Goal: Navigation & Orientation: Understand site structure

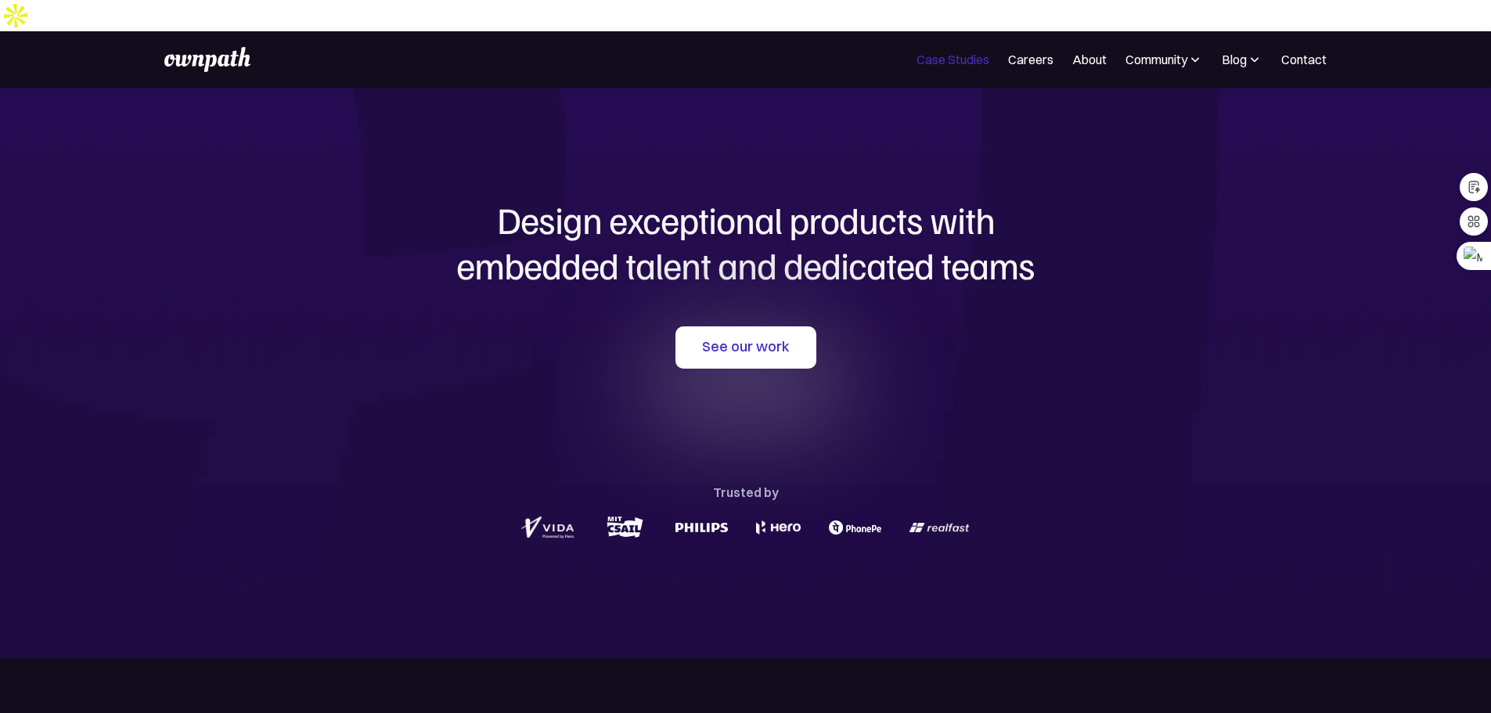
click at [917, 50] on link "Case Studies" at bounding box center [953, 59] width 73 height 19
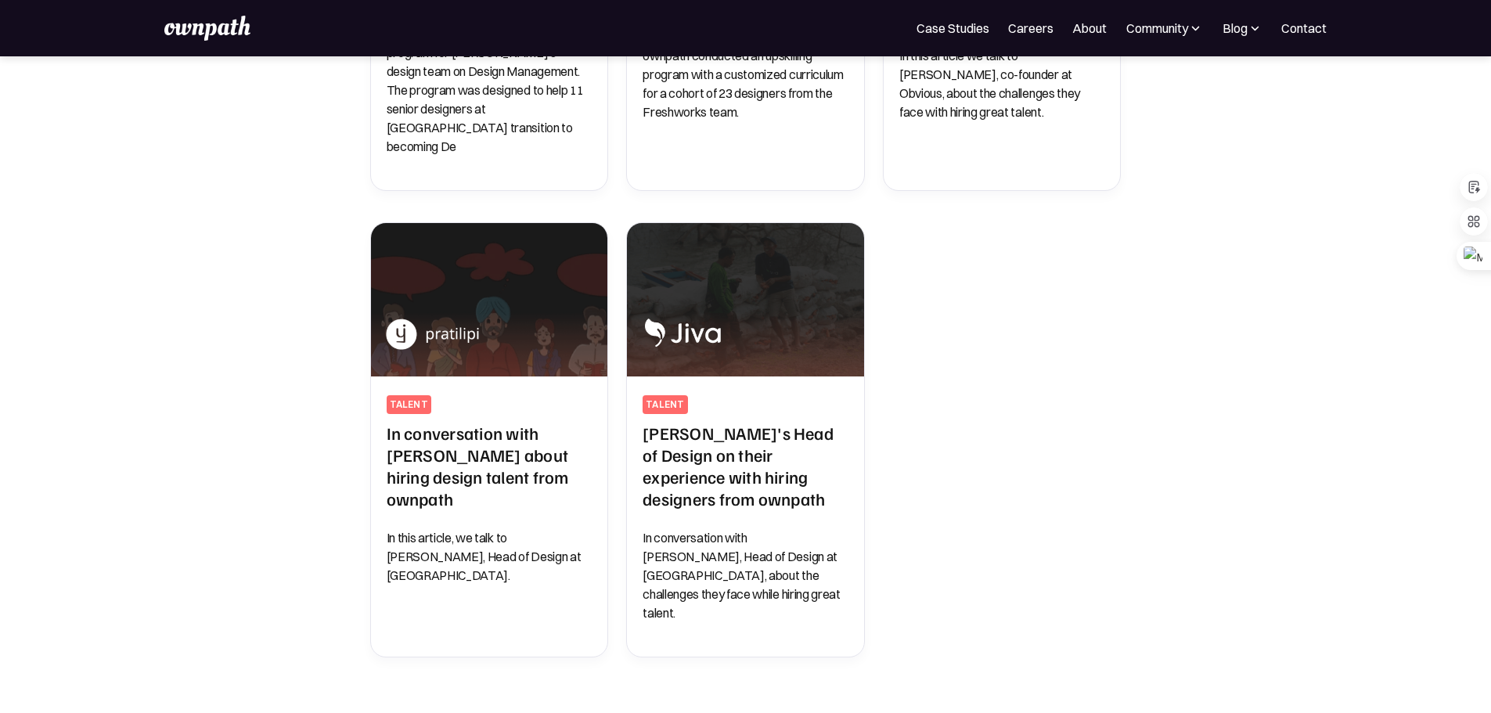
scroll to position [721, 0]
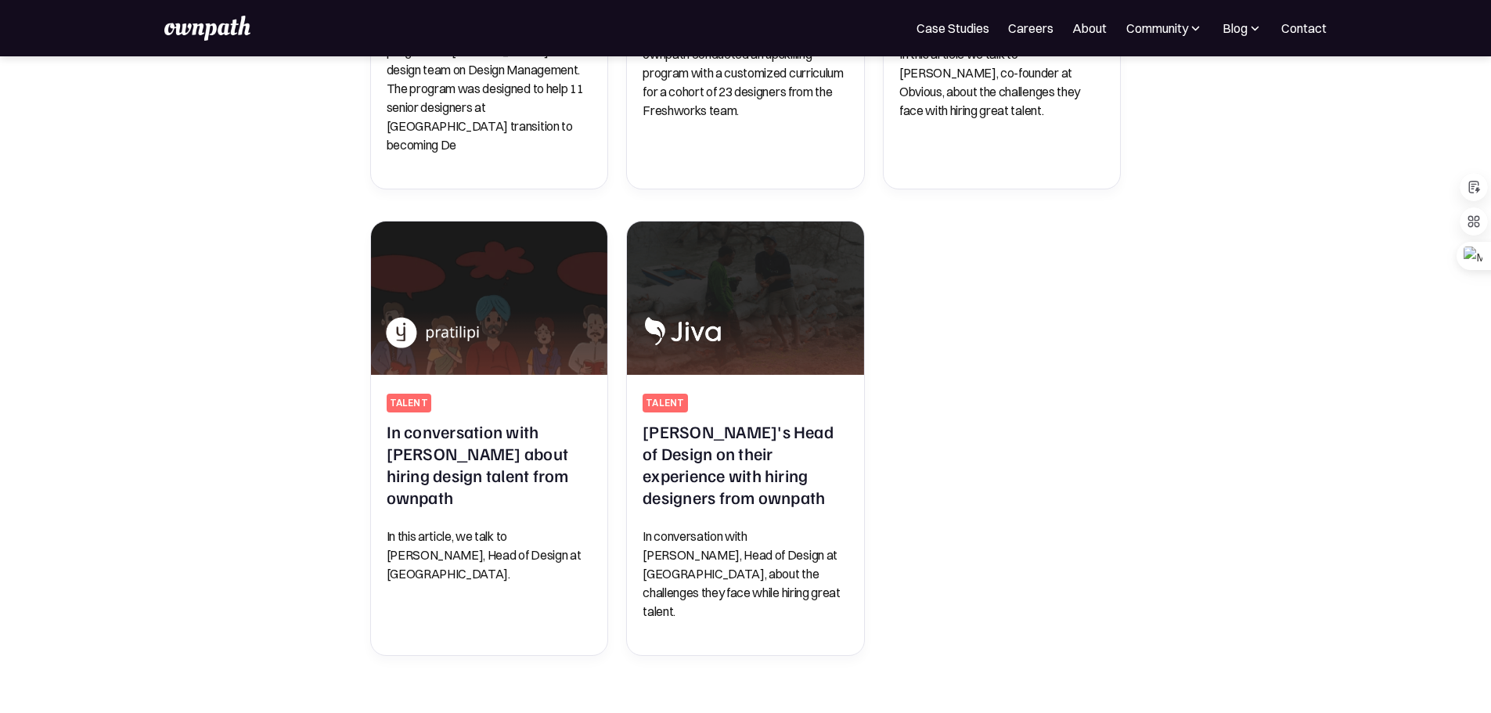
click at [214, 36] on img at bounding box center [207, 28] width 86 height 25
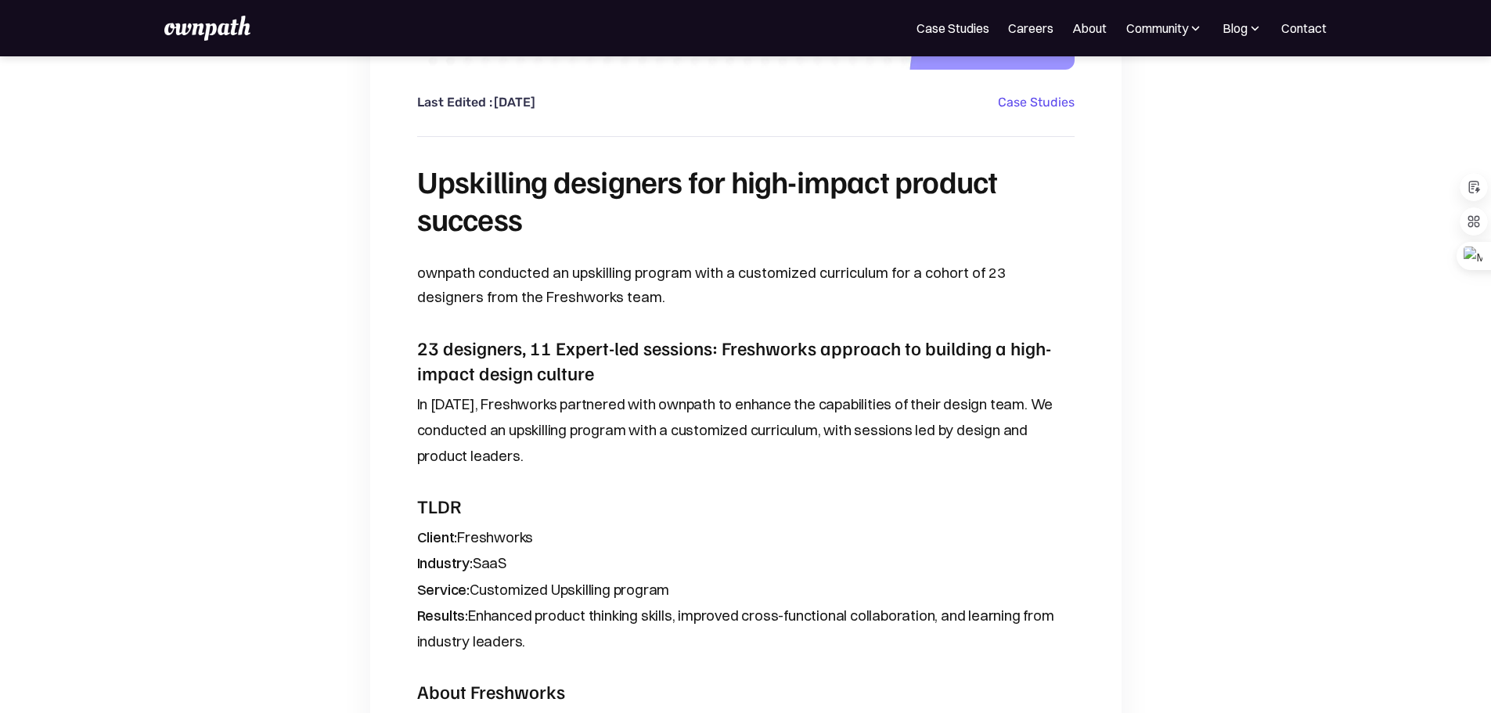
scroll to position [510, 0]
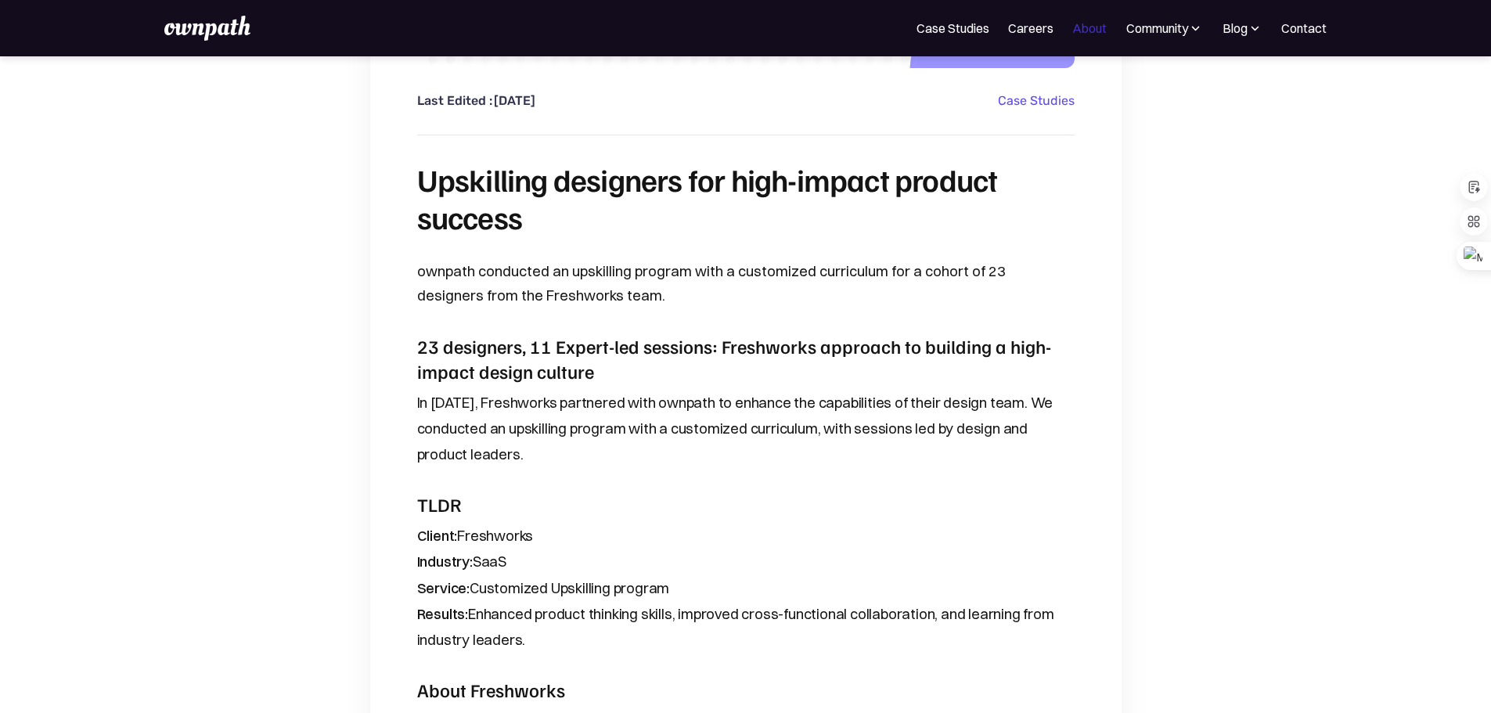
click at [1072, 29] on link "About" at bounding box center [1089, 28] width 34 height 19
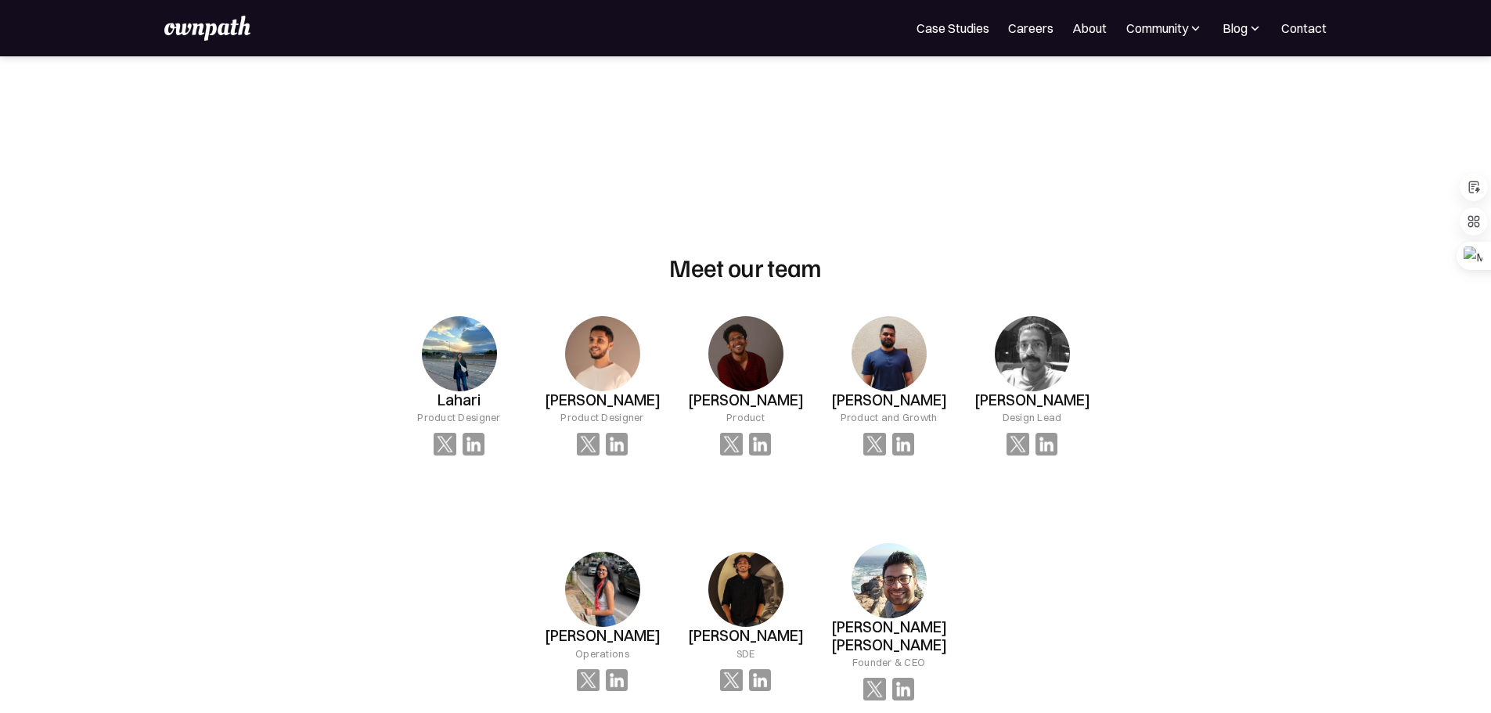
scroll to position [917, 0]
click at [629, 668] on img at bounding box center [617, 679] width 23 height 23
click at [462, 315] on img at bounding box center [459, 352] width 75 height 75
click at [456, 431] on img at bounding box center [445, 442] width 23 height 23
click at [478, 315] on img at bounding box center [459, 352] width 75 height 75
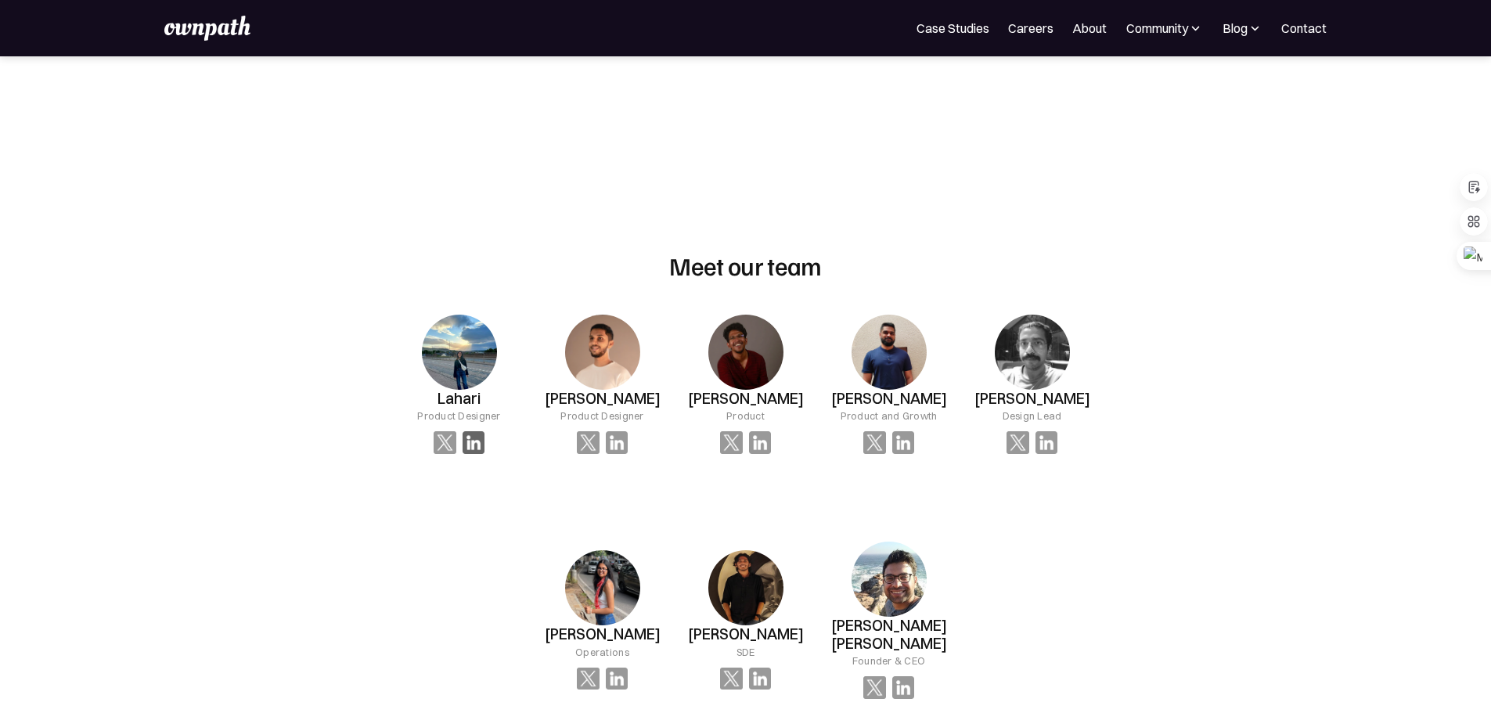
click at [485, 431] on img at bounding box center [474, 442] width 23 height 23
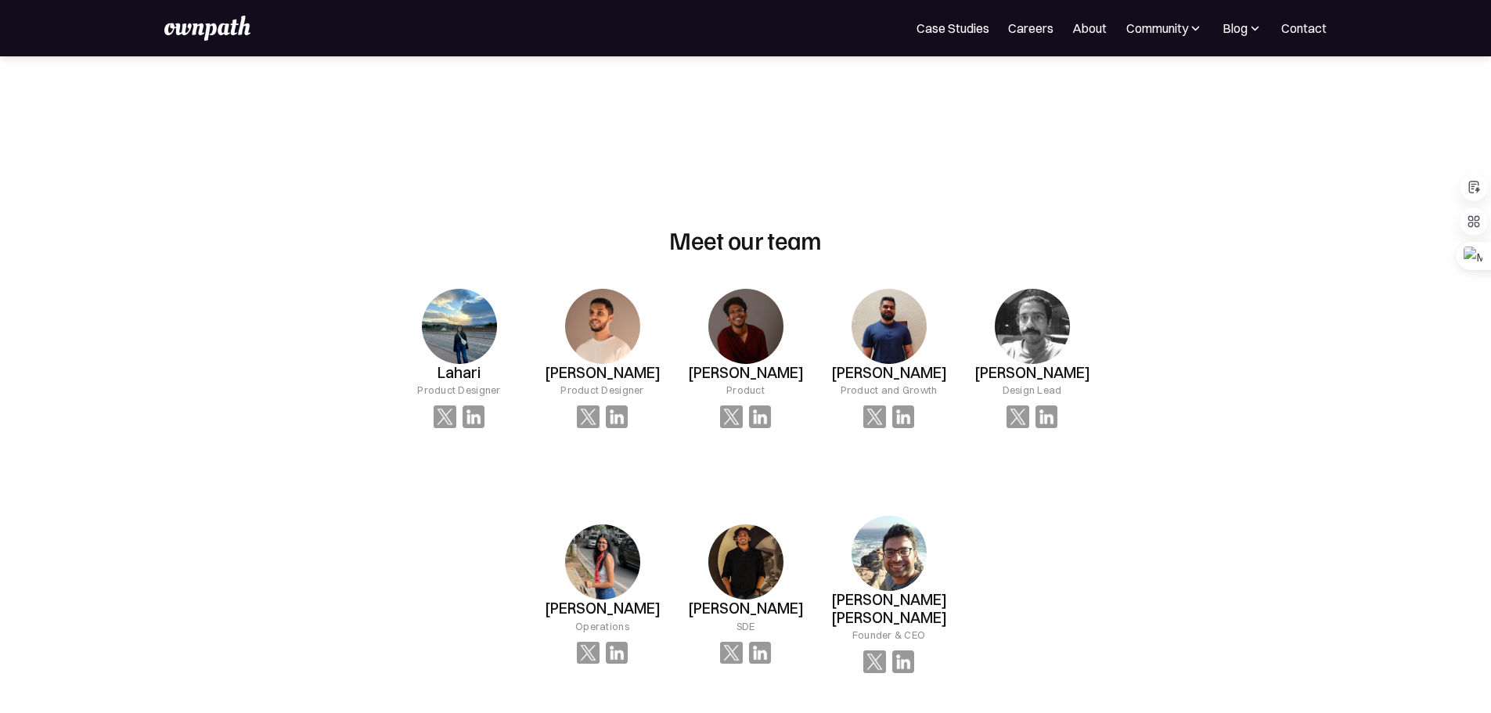
scroll to position [944, 0]
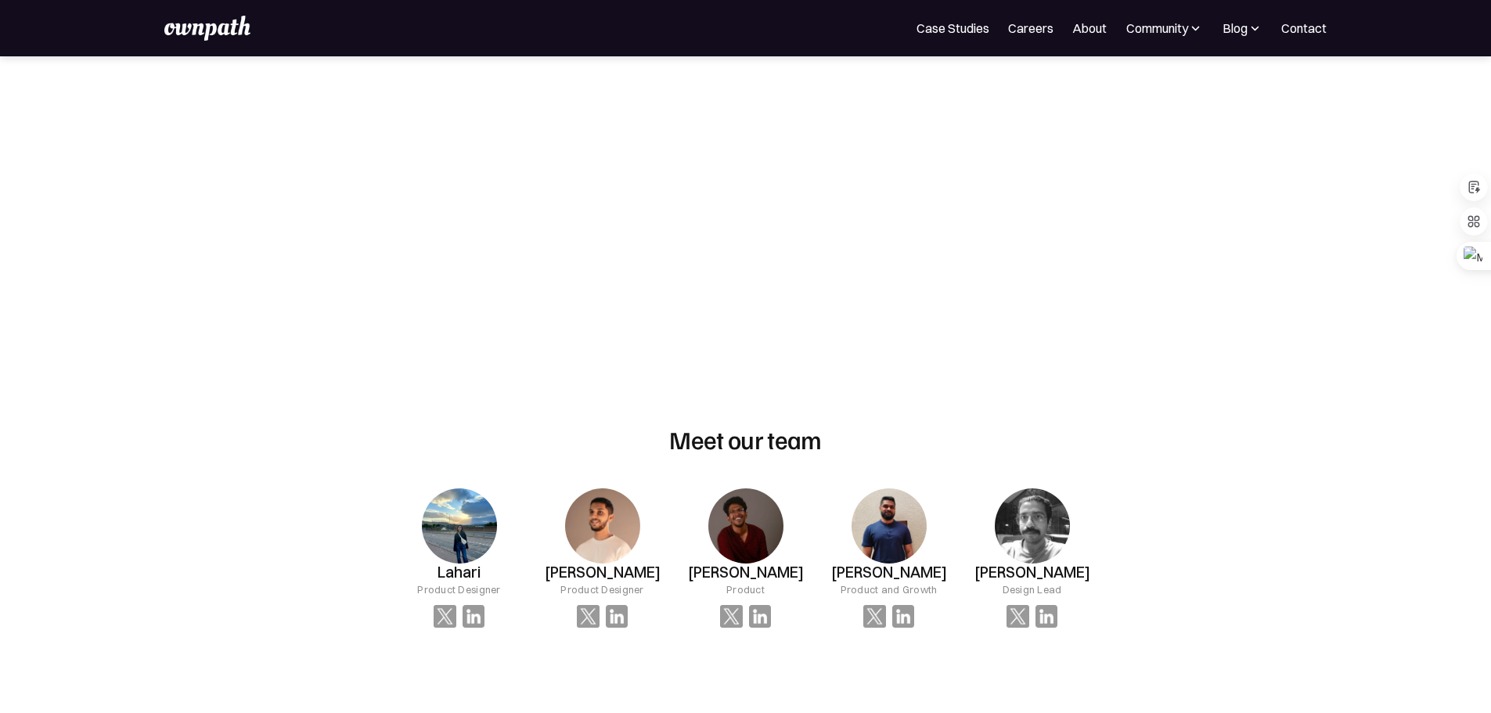
scroll to position [743, 0]
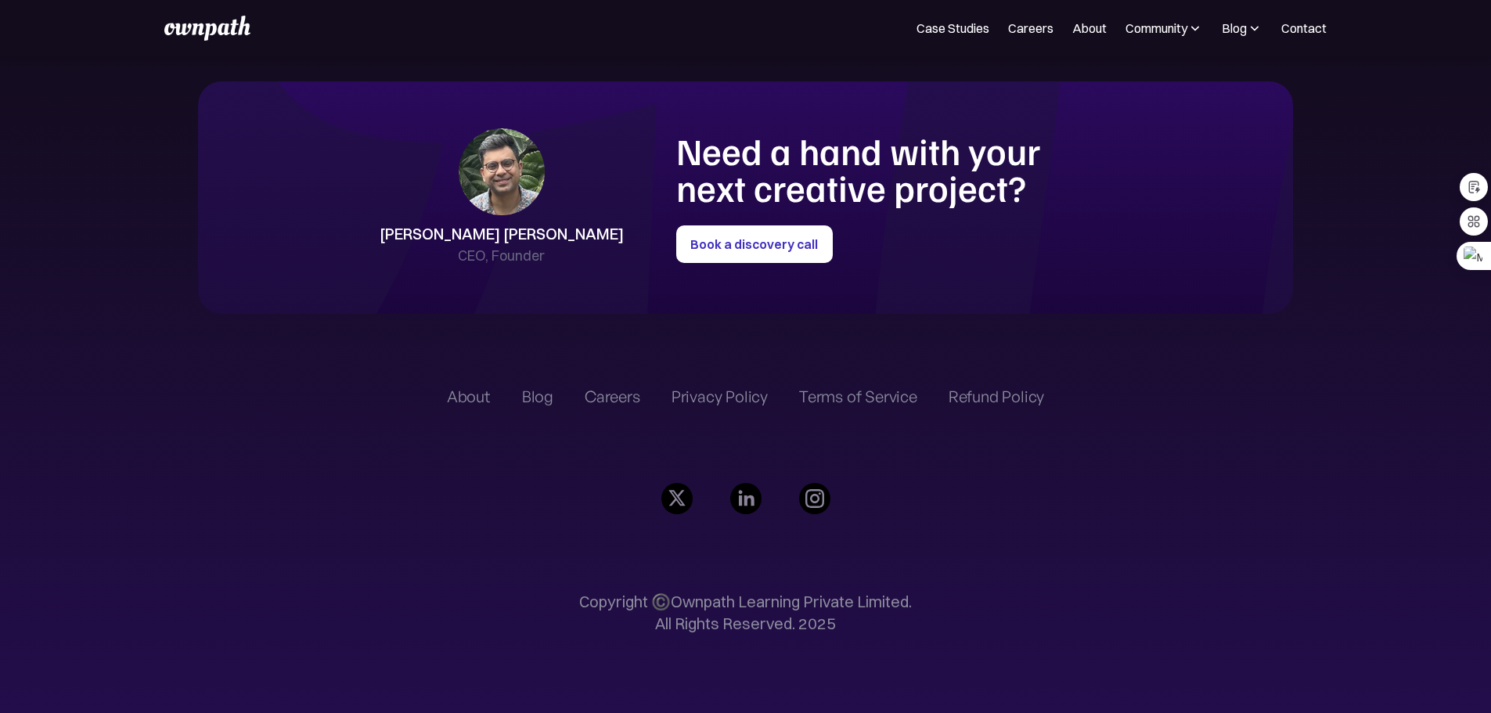
scroll to position [3796, 0]
click at [211, 37] on img at bounding box center [207, 28] width 86 height 25
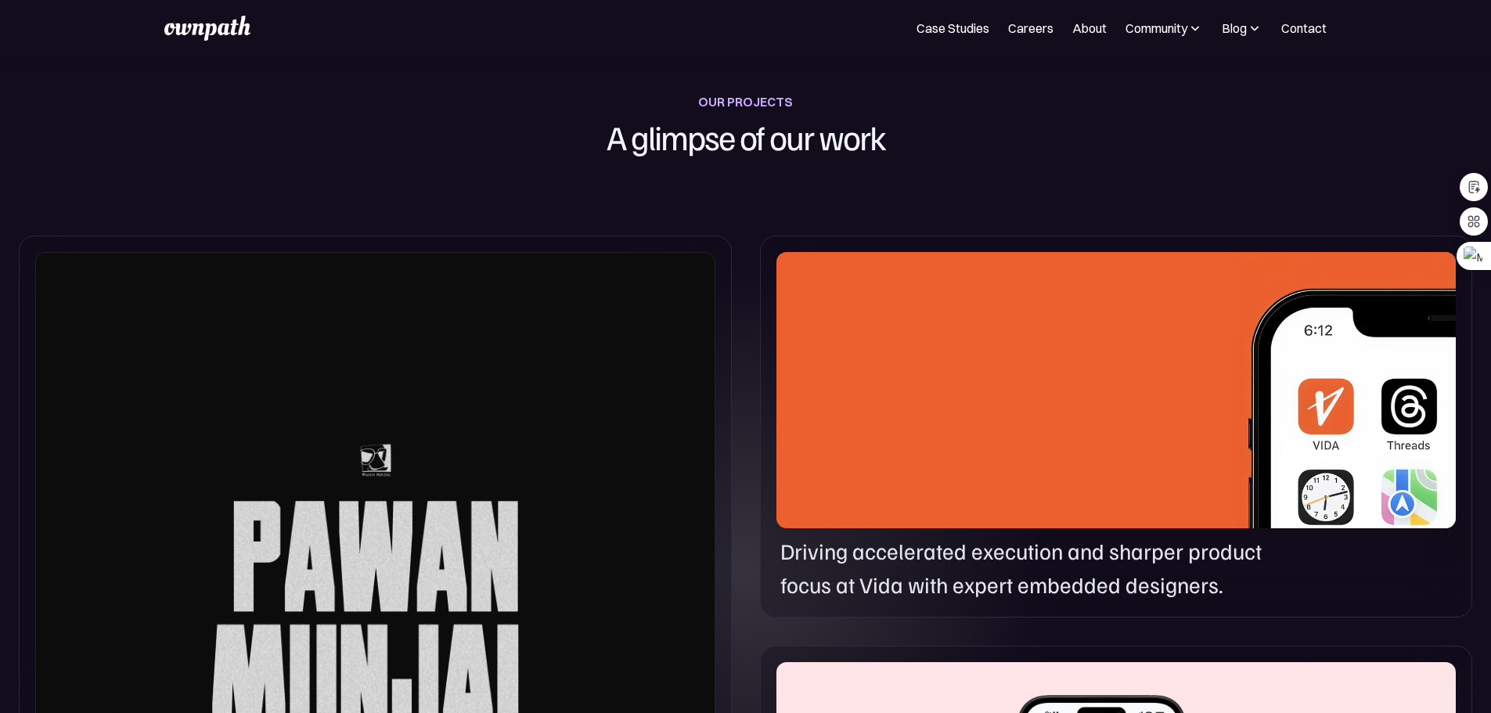
scroll to position [643, 0]
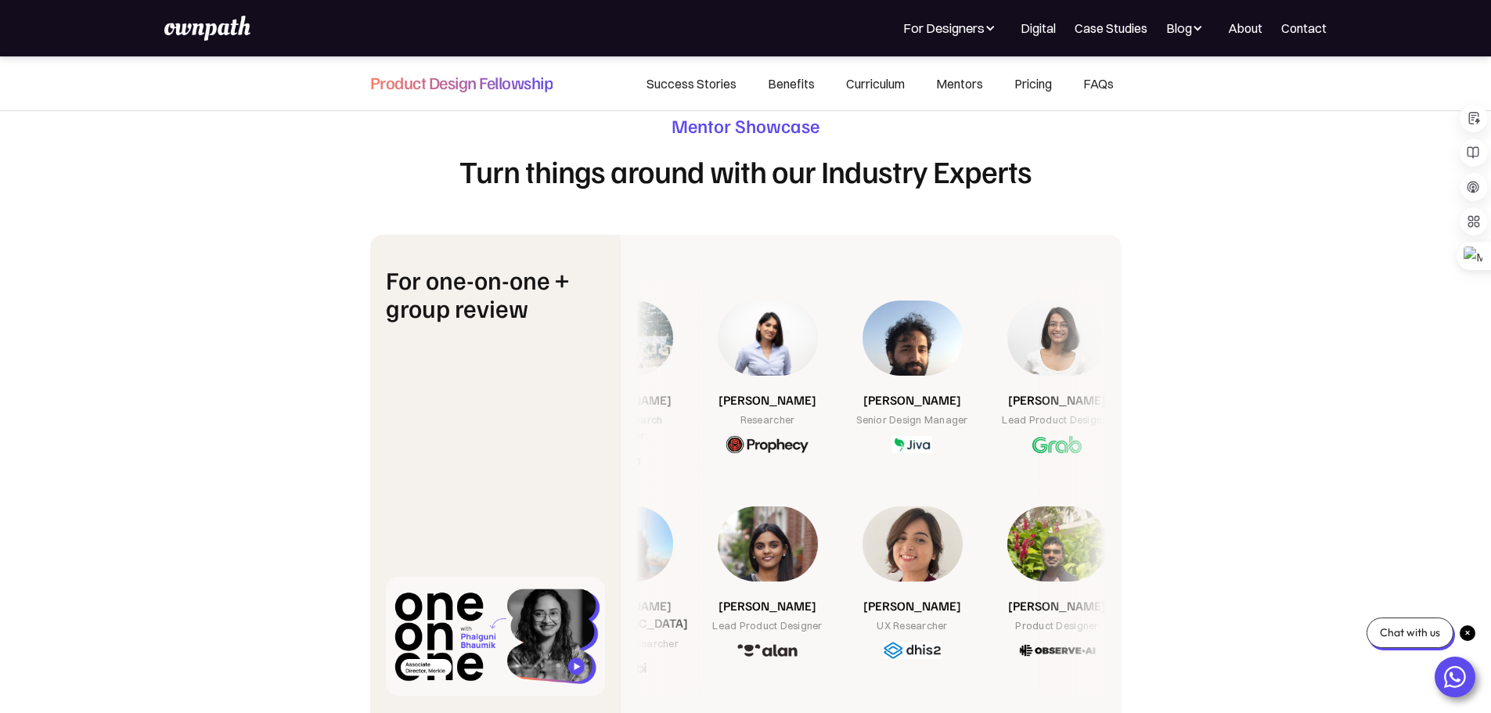
scroll to position [5534, 0]
